Goal: Task Accomplishment & Management: Manage account settings

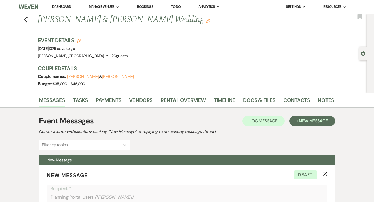
click at [66, 9] on li "Dashboard" at bounding box center [62, 7] width 24 height 10
click at [66, 7] on link "Dashboard" at bounding box center [61, 6] width 19 height 4
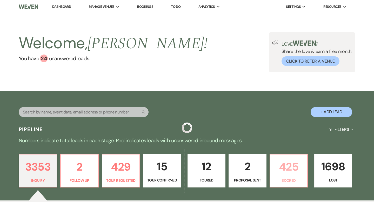
click at [292, 169] on p "425" at bounding box center [289, 166] width 31 height 17
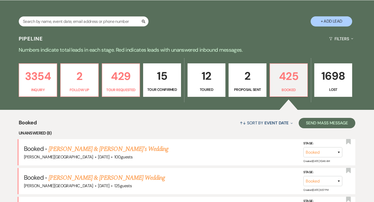
scroll to position [99, 0]
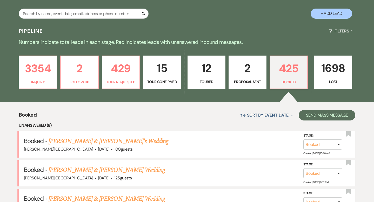
click at [253, 77] on link "2 Proposal Sent" at bounding box center [248, 73] width 38 height 34
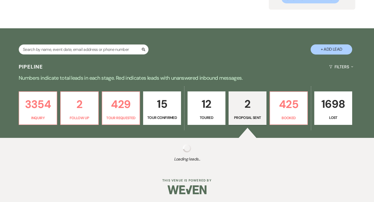
select select "6"
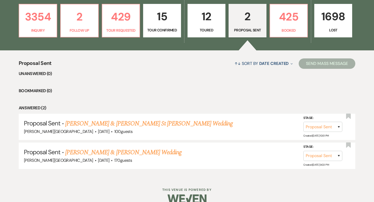
scroll to position [159, 0]
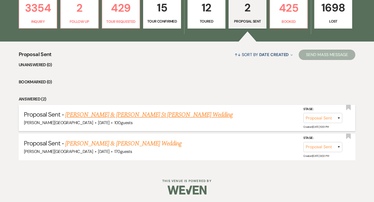
click at [127, 114] on link "[PERSON_NAME] & [PERSON_NAME] St [PERSON_NAME] Wedding" at bounding box center [149, 114] width 168 height 9
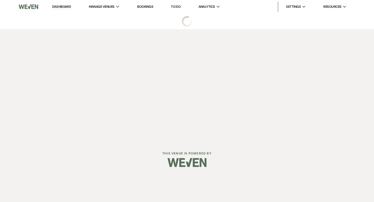
select select "6"
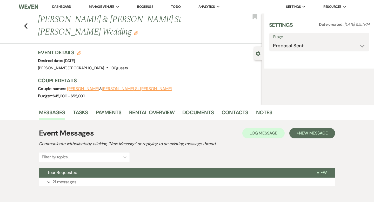
select select "5"
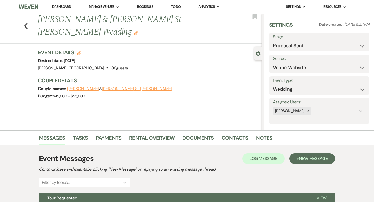
scroll to position [51, 0]
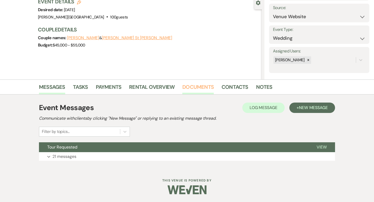
click at [207, 89] on link "Documents" at bounding box center [198, 88] width 31 height 11
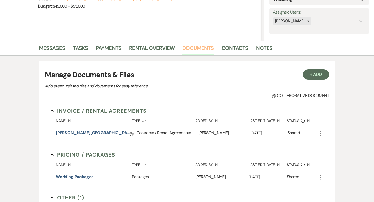
scroll to position [100, 0]
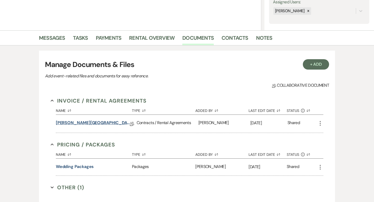
click at [97, 123] on link "[PERSON_NAME][GEOGRAPHIC_DATA] Contract" at bounding box center [93, 124] width 74 height 8
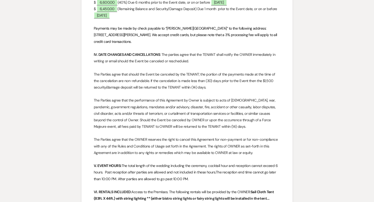
scroll to position [346, 0]
